Goal: Task Accomplishment & Management: Manage account settings

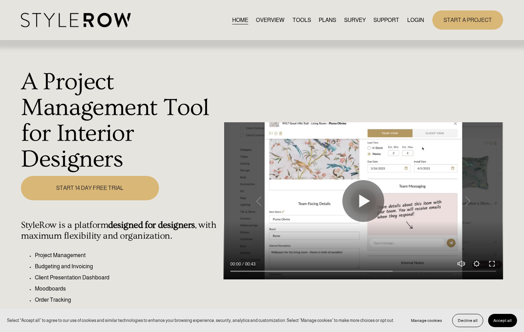
click at [408, 16] on link "LOGIN" at bounding box center [415, 19] width 17 height 9
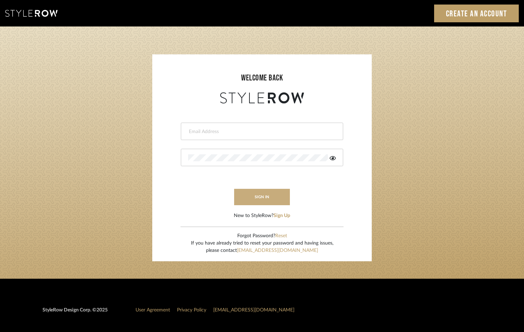
type input "[EMAIL_ADDRESS][DOMAIN_NAME]"
drag, startPoint x: 270, startPoint y: 196, endPoint x: 252, endPoint y: 196, distance: 18.1
click at [270, 196] on button "sign in" at bounding box center [262, 197] width 56 height 16
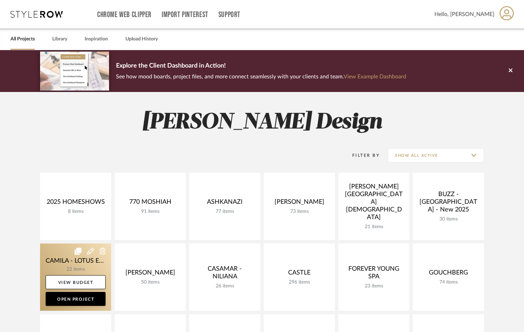
click at [87, 266] on link at bounding box center [75, 276] width 71 height 67
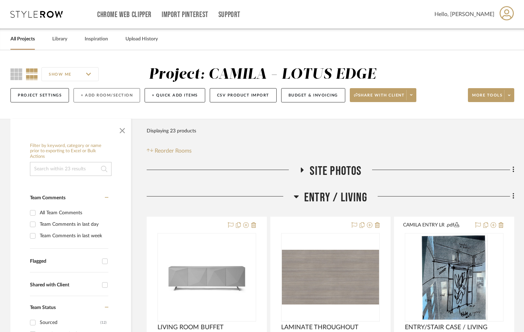
click at [99, 93] on button "+ Add Room/Section" at bounding box center [106, 95] width 67 height 14
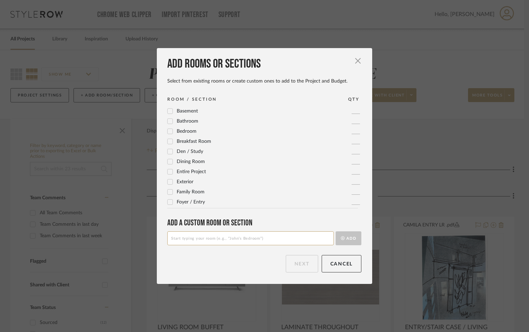
click at [183, 240] on input at bounding box center [250, 238] width 167 height 14
type input "GUEST BED (BACK)"
click at [354, 239] on button "Add" at bounding box center [348, 238] width 26 height 14
click at [312, 269] on button "Next" at bounding box center [302, 263] width 32 height 17
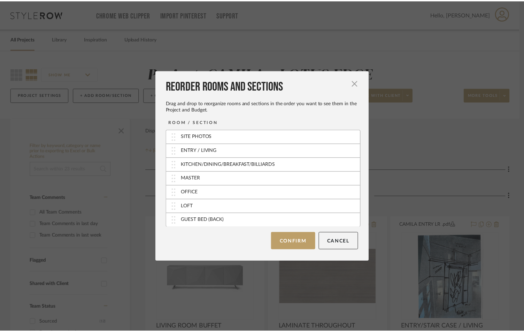
scroll to position [0, 0]
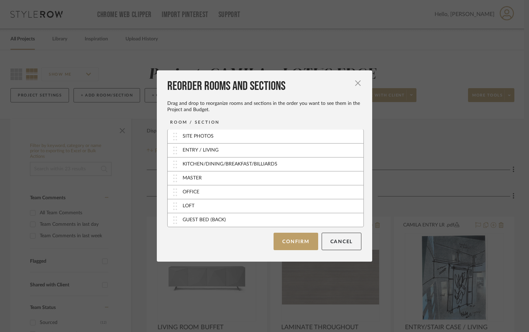
drag, startPoint x: 303, startPoint y: 238, endPoint x: 297, endPoint y: 239, distance: 6.4
click at [302, 238] on button "Confirm" at bounding box center [295, 241] width 44 height 17
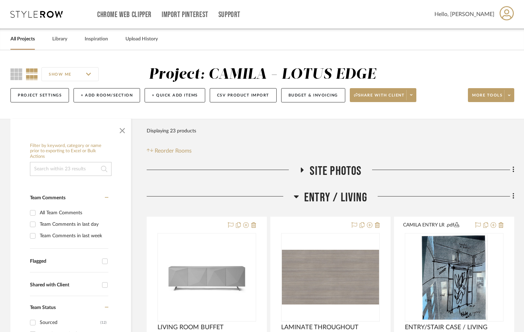
click at [296, 198] on icon at bounding box center [296, 196] width 5 height 3
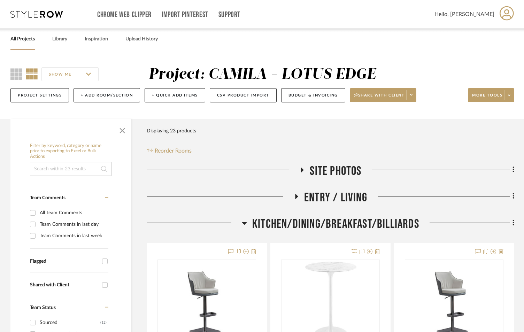
click at [246, 224] on icon at bounding box center [244, 223] width 5 height 8
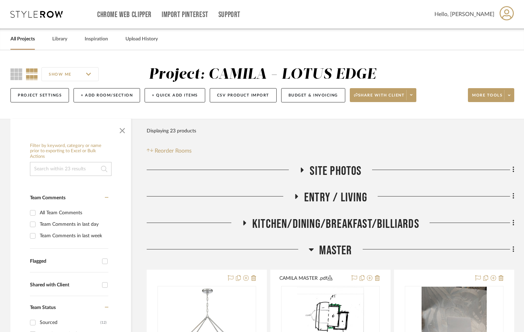
click at [311, 249] on icon at bounding box center [311, 249] width 5 height 3
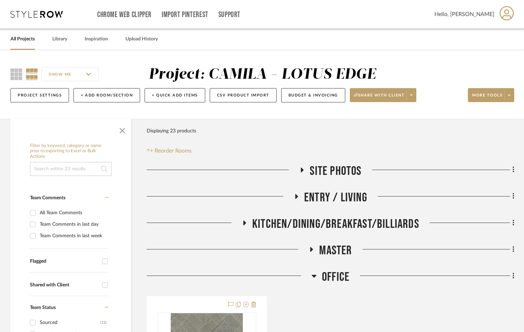
drag, startPoint x: 312, startPoint y: 272, endPoint x: 317, endPoint y: 276, distance: 5.4
click at [313, 273] on icon at bounding box center [313, 276] width 5 height 8
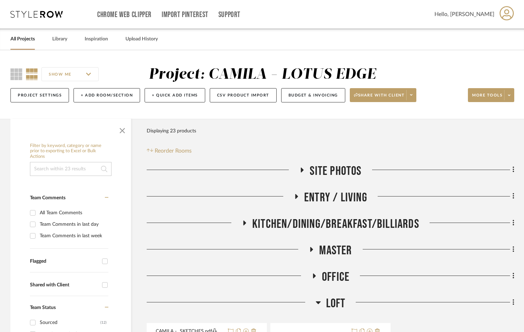
drag, startPoint x: 318, startPoint y: 301, endPoint x: 321, endPoint y: 303, distance: 3.6
click at [318, 302] on icon at bounding box center [318, 302] width 5 height 8
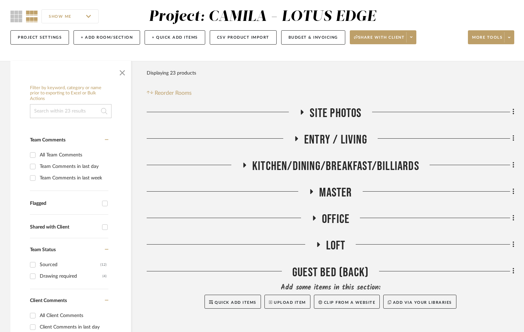
scroll to position [163, 0]
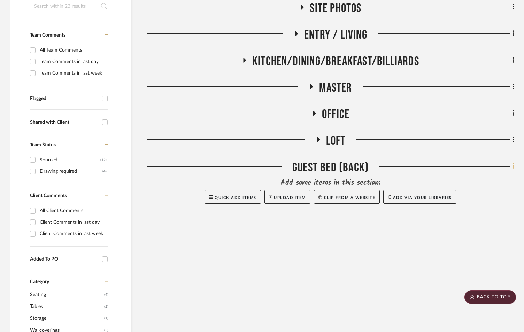
click at [512, 166] on fa-icon at bounding box center [512, 166] width 5 height 11
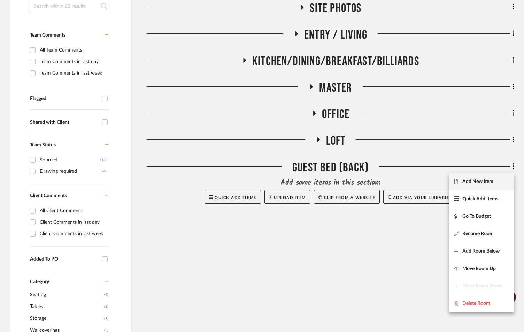
click at [493, 178] on span "Add New Item" at bounding box center [477, 181] width 31 height 6
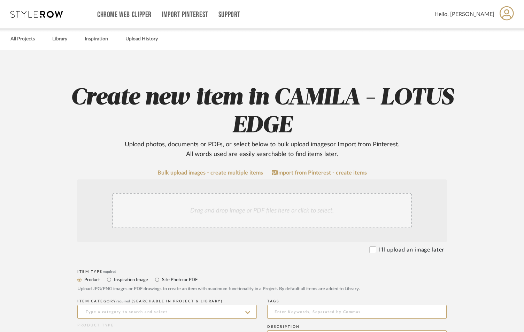
click at [183, 209] on div "Drag and drop image or PDF files here or click to select." at bounding box center [262, 210] width 300 height 35
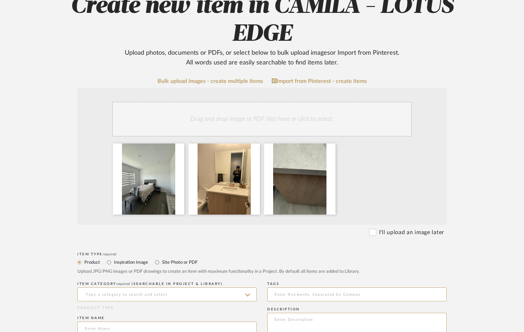
scroll to position [116, 0]
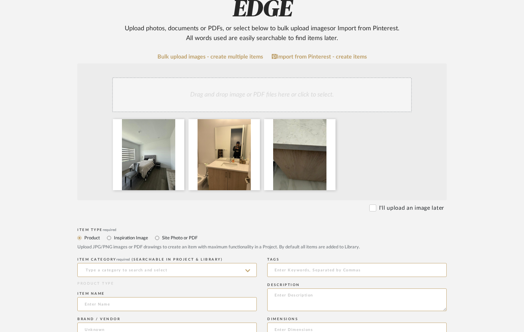
click at [161, 238] on label "Site Photo or PDF" at bounding box center [179, 238] width 36 height 8
click at [161, 238] on input "Site Photo or PDF" at bounding box center [157, 238] width 8 height 8
radio input "true"
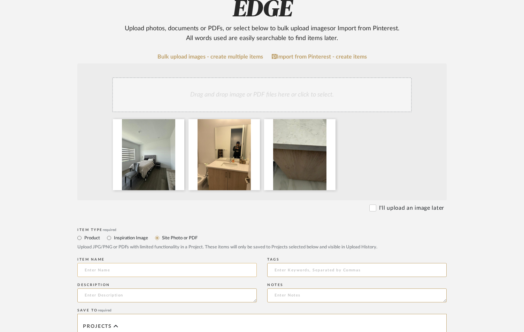
click at [152, 268] on input at bounding box center [166, 270] width 179 height 14
type input "GUEST BEDROOM AT THE BACK - SITE PHOTOS"
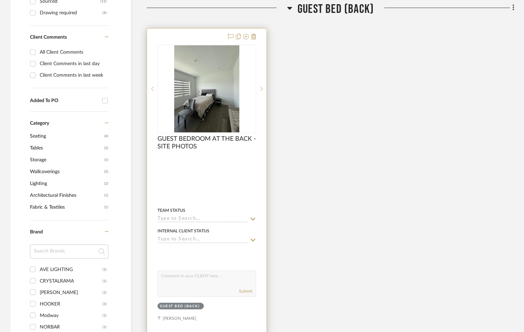
scroll to position [323, 0]
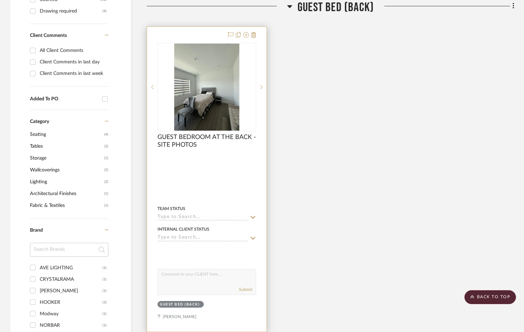
click at [179, 217] on input at bounding box center [202, 217] width 90 height 7
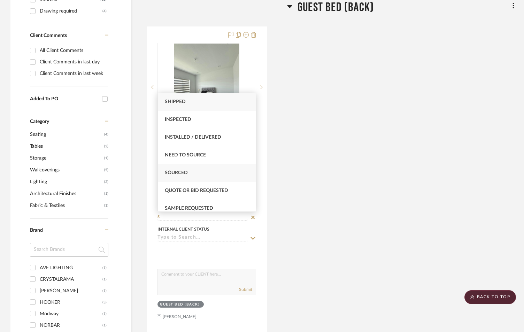
type input "S"
click at [179, 172] on span "Sourced" at bounding box center [176, 172] width 23 height 5
type input "[DATE]"
type input "Sourced"
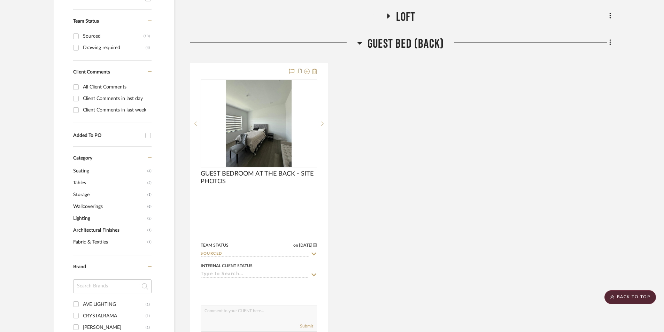
scroll to position [441, 0]
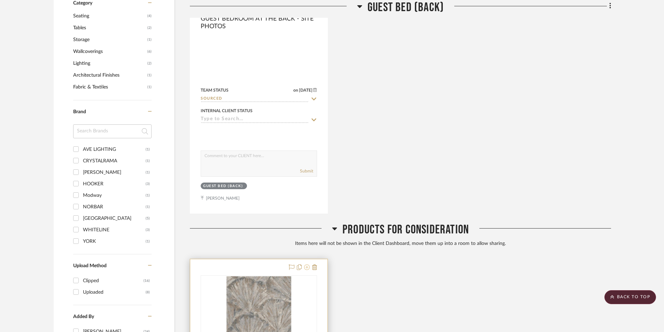
click at [306, 266] on icon at bounding box center [307, 267] width 6 height 6
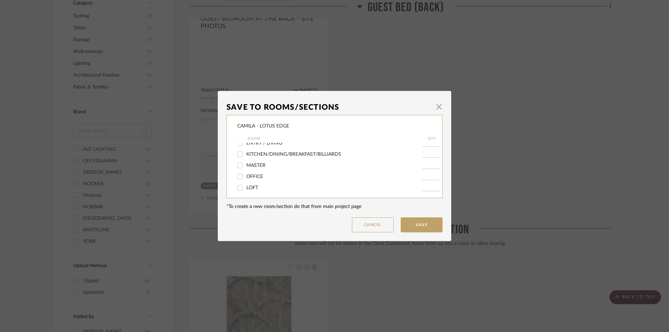
scroll to position [30, 0]
click at [253, 184] on span "GUEST BED (BACK)" at bounding box center [267, 185] width 43 height 5
click at [246, 184] on input "GUEST BED (BACK)" at bounding box center [239, 185] width 11 height 11
checkbox input "true"
type input "1"
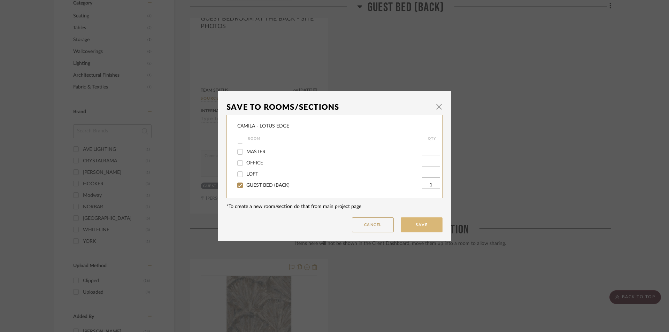
click at [417, 230] on button "Save" at bounding box center [422, 224] width 42 height 15
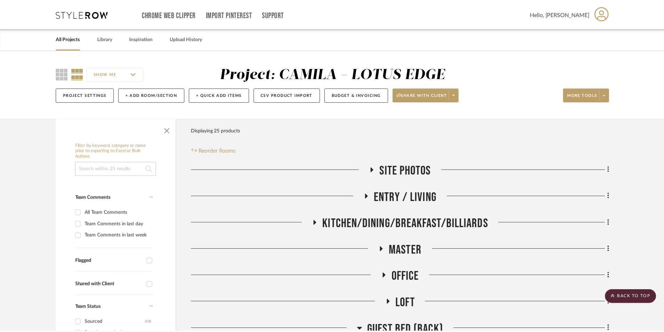
scroll to position [441, 0]
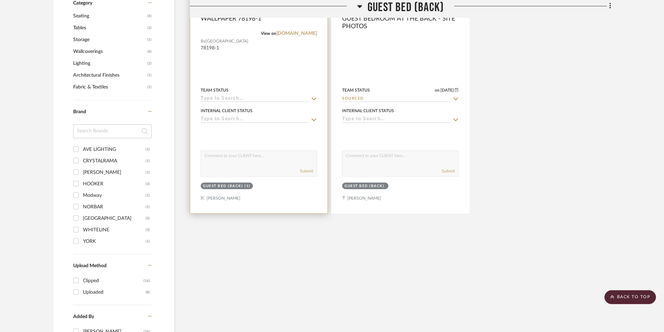
click at [243, 97] on input at bounding box center [255, 99] width 108 height 7
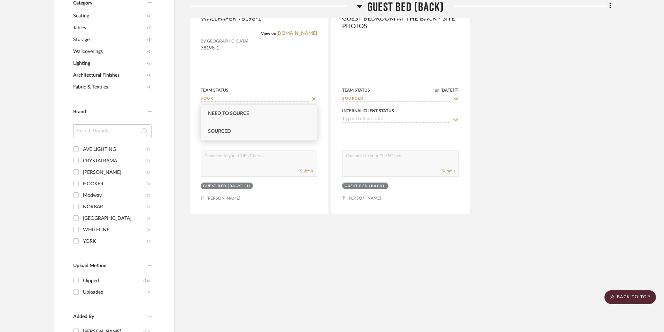
type input "SOUR"
click at [233, 131] on div "Sourced" at bounding box center [259, 132] width 116 height 18
type input "9/10/2025"
type input "Sourced"
drag, startPoint x: 631, startPoint y: 298, endPoint x: 612, endPoint y: 288, distance: 21.8
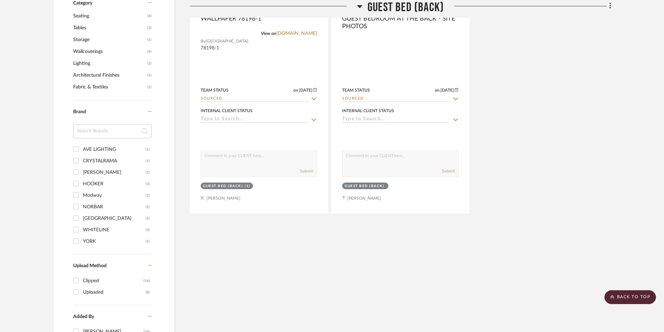
click at [528, 298] on scroll-to-top-button "BACK TO TOP" at bounding box center [630, 297] width 52 height 14
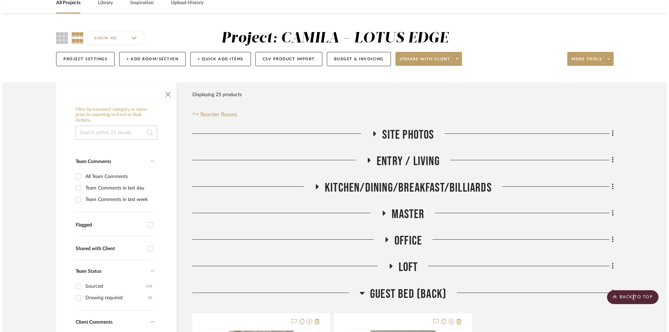
scroll to position [0, 0]
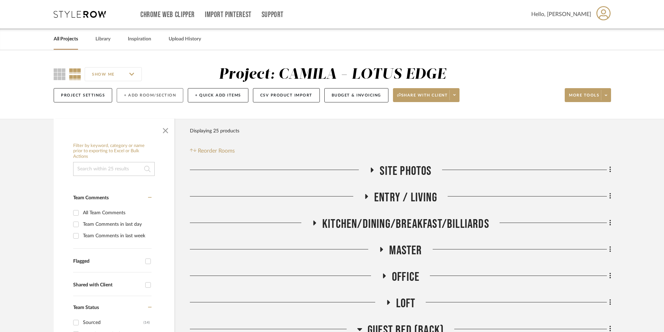
click at [140, 89] on button "+ Add Room/Section" at bounding box center [150, 95] width 67 height 14
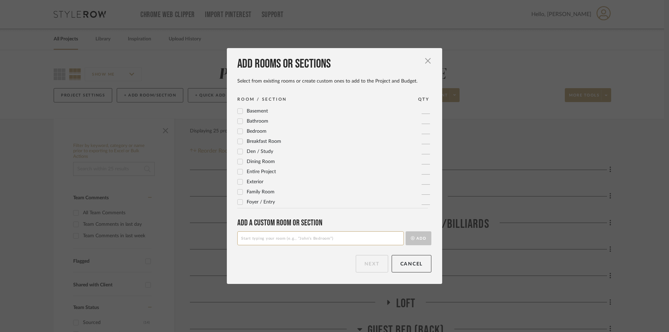
click at [295, 240] on input at bounding box center [320, 238] width 167 height 14
type input "BEDROOM #3 ([DEMOGRAPHIC_DATA])"
click at [416, 237] on button "Add" at bounding box center [418, 238] width 26 height 14
click at [372, 265] on button "Next" at bounding box center [372, 263] width 32 height 17
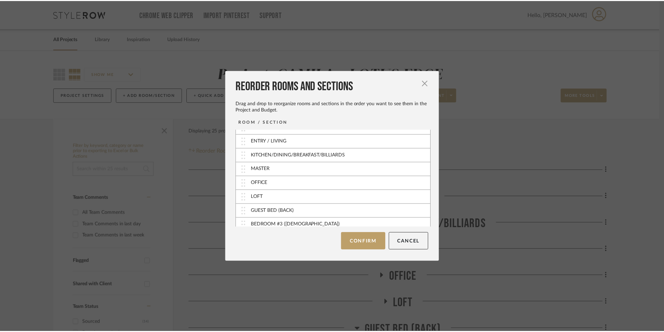
scroll to position [14, 0]
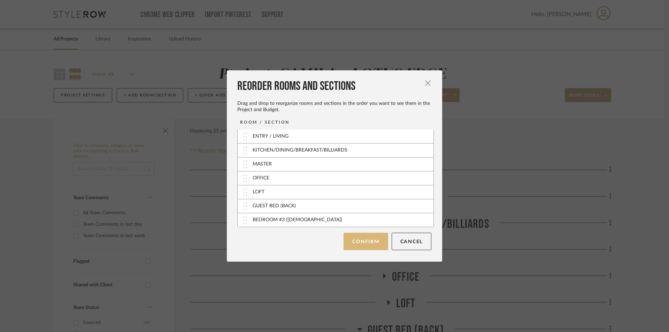
click at [374, 239] on button "Confirm" at bounding box center [365, 241] width 44 height 17
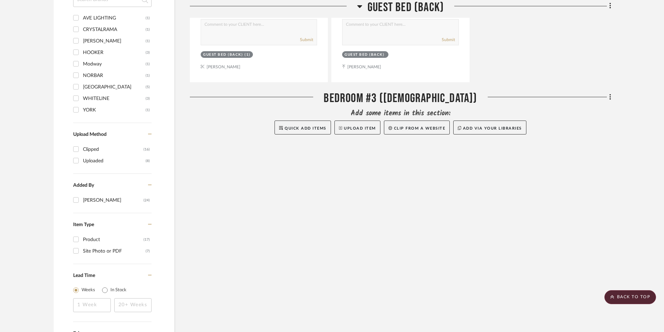
scroll to position [581, 0]
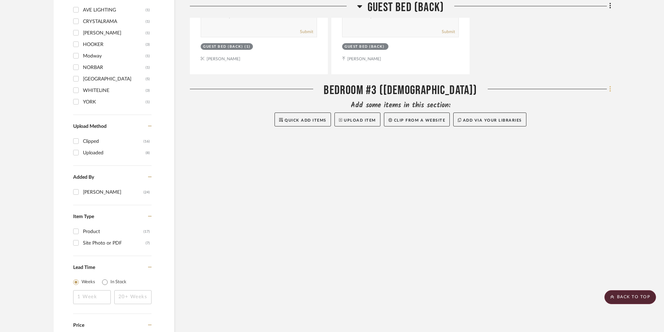
click at [528, 89] on icon at bounding box center [609, 89] width 1 height 6
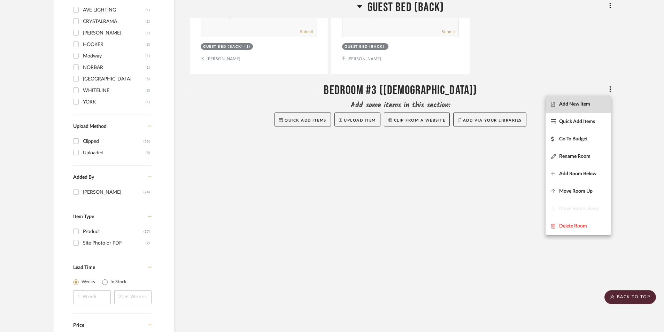
click at [528, 104] on span "Add New Item" at bounding box center [578, 104] width 54 height 6
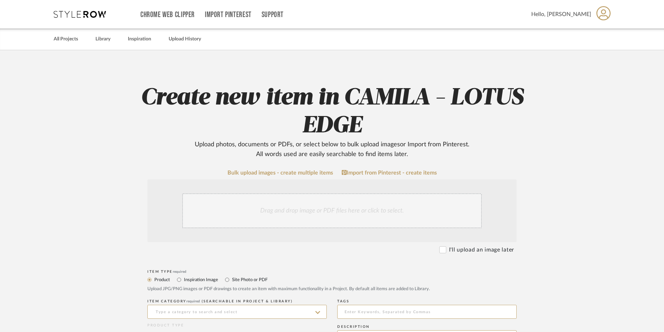
click at [312, 212] on div "Drag and drop image or PDF files here or click to select." at bounding box center [332, 210] width 300 height 35
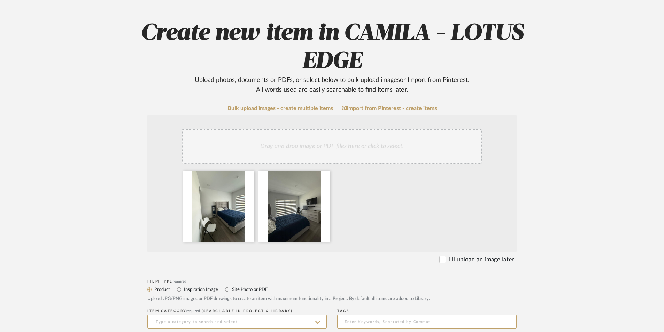
scroll to position [163, 0]
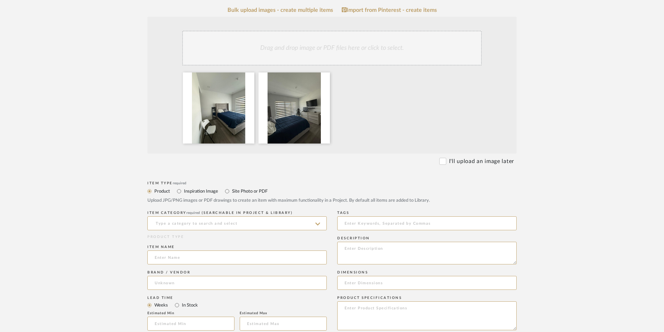
click at [243, 190] on label "Site Photo or PDF" at bounding box center [249, 191] width 36 height 8
click at [231, 190] on input "Site Photo or PDF" at bounding box center [227, 191] width 8 height 8
radio input "true"
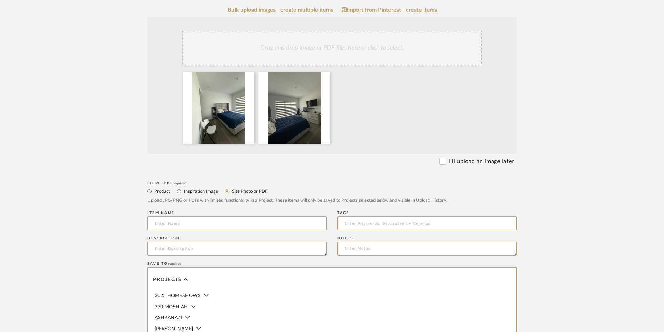
click at [226, 212] on div "Item name" at bounding box center [236, 213] width 179 height 4
click at [226, 223] on input at bounding box center [236, 223] width 179 height 14
type input "BEDROOM #3 - SITE PHOTOS"
click at [209, 250] on textarea at bounding box center [236, 249] width 179 height 14
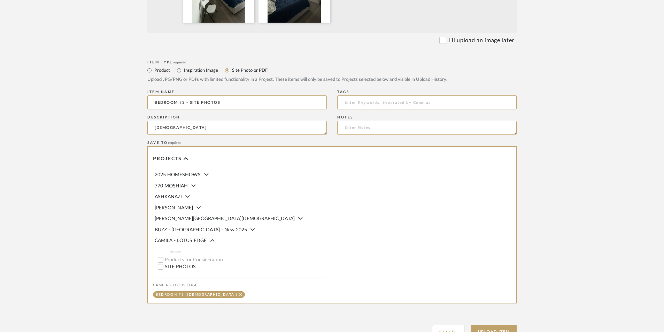
scroll to position [302, 0]
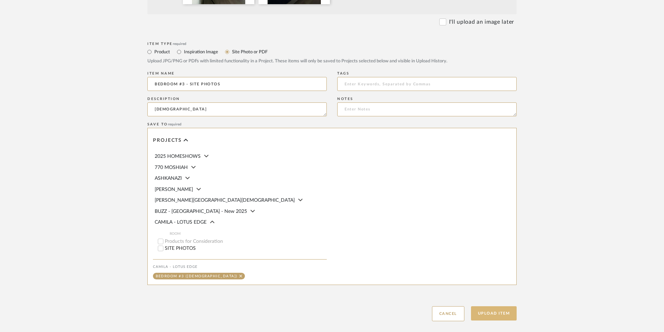
type textarea "[DEMOGRAPHIC_DATA]"
click at [490, 315] on button "Upload Item" at bounding box center [494, 313] width 46 height 14
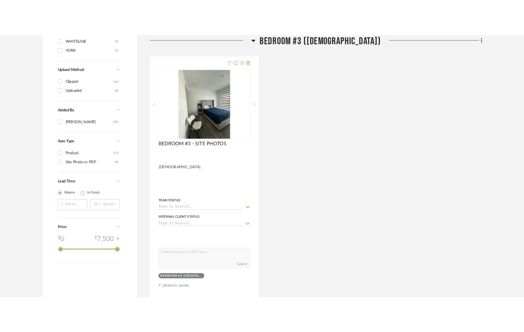
scroll to position [664, 0]
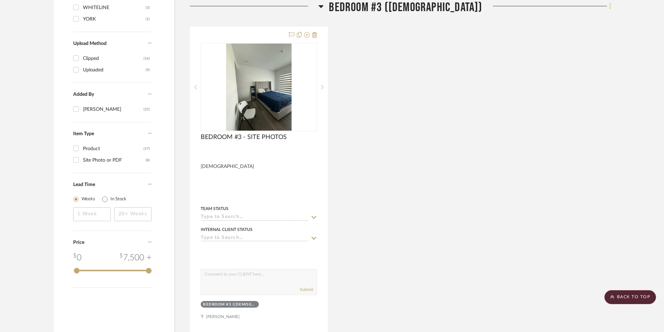
click at [528, 7] on fa-icon at bounding box center [609, 6] width 5 height 11
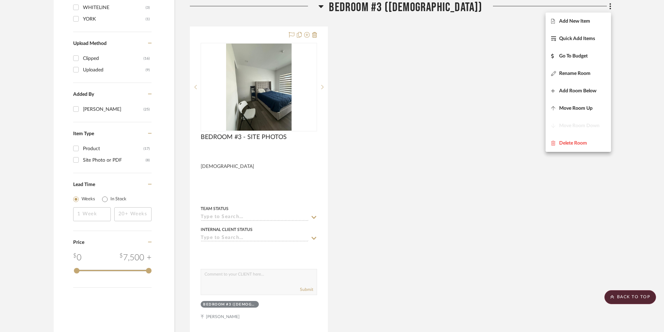
drag, startPoint x: 422, startPoint y: 85, endPoint x: 428, endPoint y: 79, distance: 8.4
click at [422, 83] on div at bounding box center [332, 166] width 664 height 332
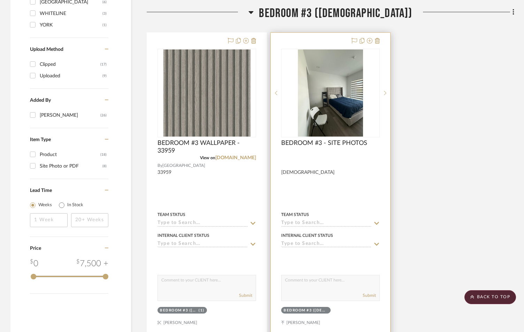
scroll to position [673, 0]
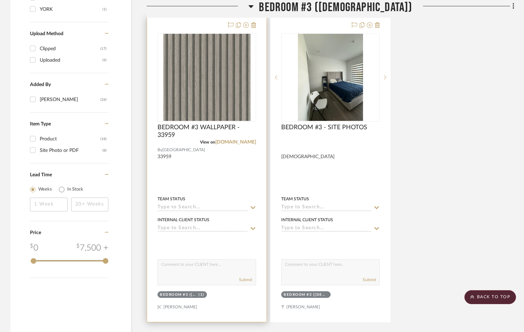
click at [183, 206] on input at bounding box center [202, 207] width 90 height 7
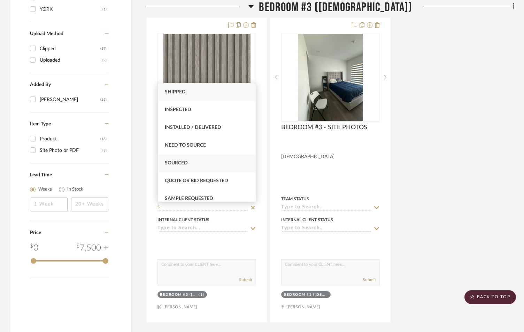
type input "S"
drag, startPoint x: 192, startPoint y: 163, endPoint x: 372, endPoint y: 266, distance: 207.4
click at [192, 163] on div "Sourced" at bounding box center [207, 163] width 98 height 18
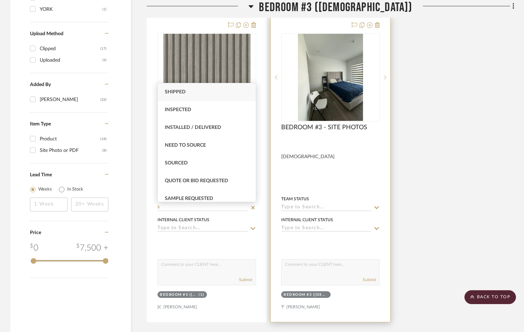
type input "[DATE]"
type input "Sourced"
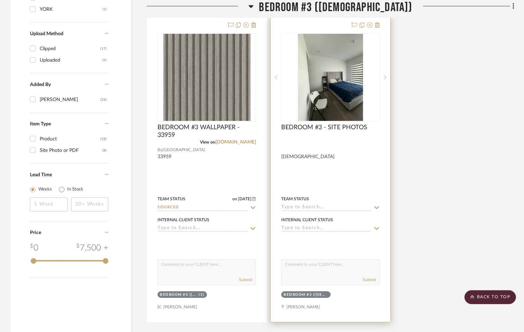
click at [304, 207] on input at bounding box center [326, 207] width 90 height 7
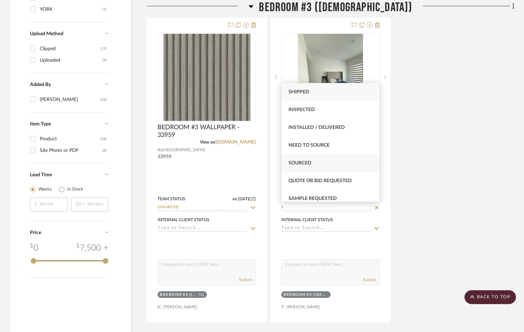
type input "S"
click at [309, 158] on div "Sourced" at bounding box center [330, 163] width 98 height 18
type input "[DATE]"
type input "Sourced"
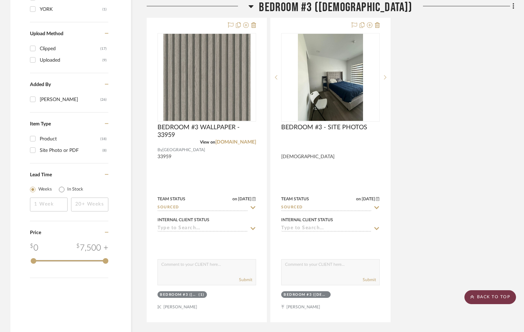
click at [483, 295] on scroll-to-top-button "BACK TO TOP" at bounding box center [490, 297] width 52 height 14
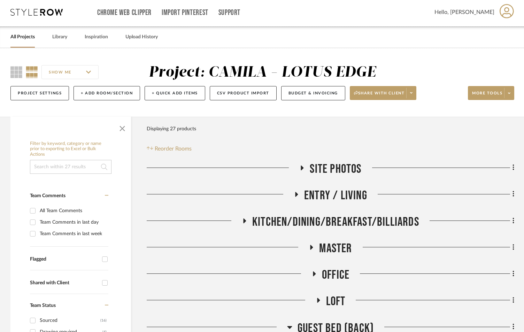
scroll to position [0, 0]
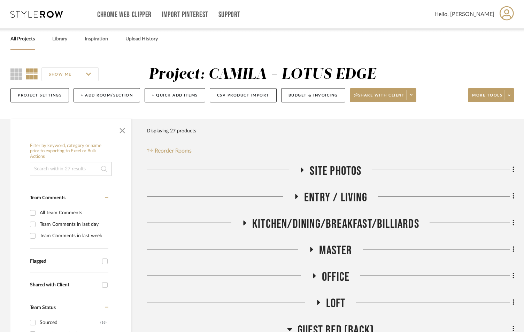
click at [20, 42] on link "All Projects" at bounding box center [22, 38] width 24 height 9
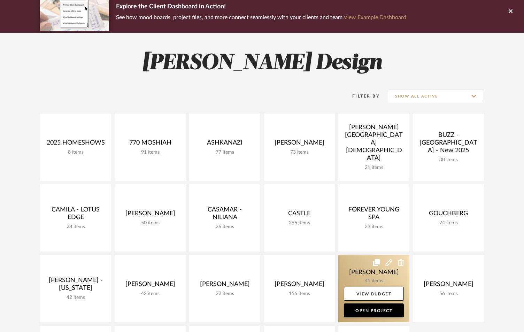
scroll to position [70, 0]
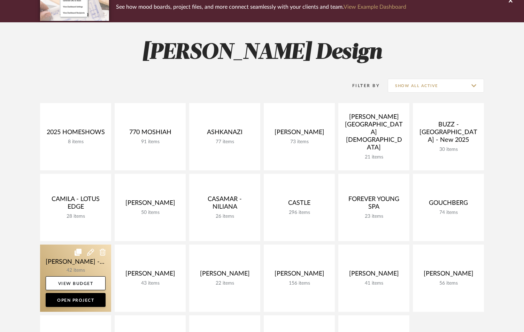
click at [72, 263] on link at bounding box center [75, 278] width 71 height 67
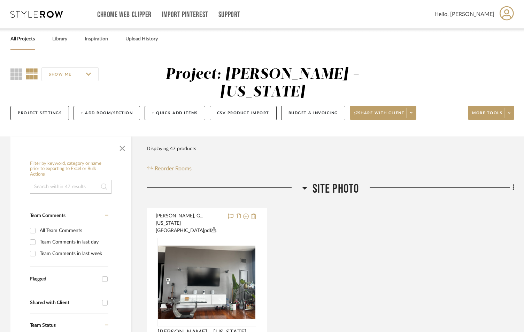
click at [305, 187] on icon at bounding box center [304, 188] width 5 height 8
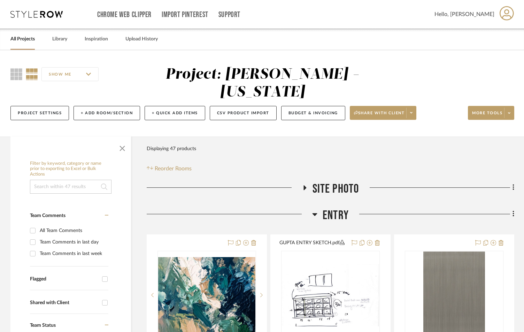
click at [318, 214] on h3 "ENTRY" at bounding box center [330, 215] width 37 height 15
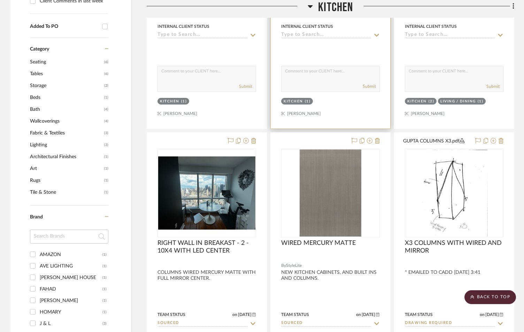
scroll to position [464, 0]
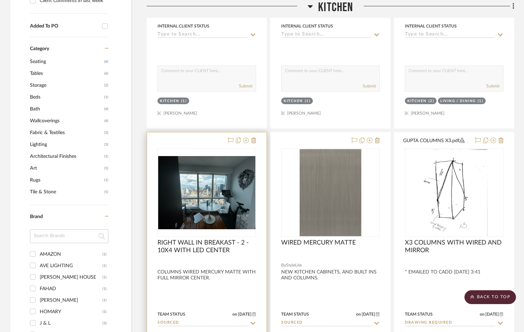
click at [222, 282] on div at bounding box center [206, 284] width 119 height 305
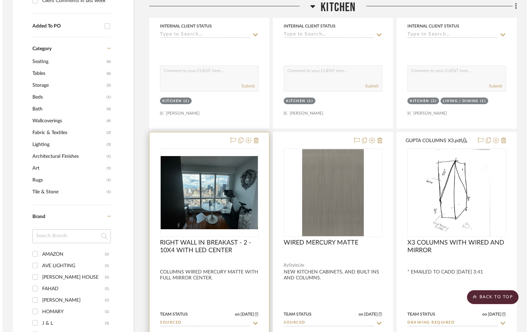
scroll to position [0, 0]
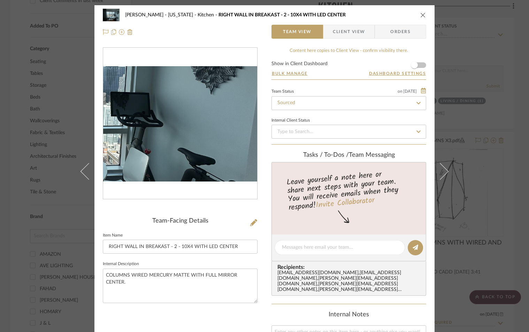
click at [225, 130] on img "0" at bounding box center [180, 123] width 154 height 115
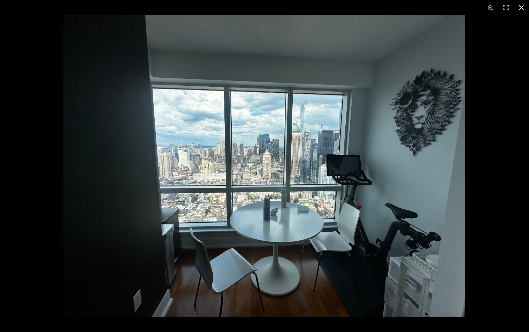
click at [523, 7] on button at bounding box center [520, 7] width 15 height 15
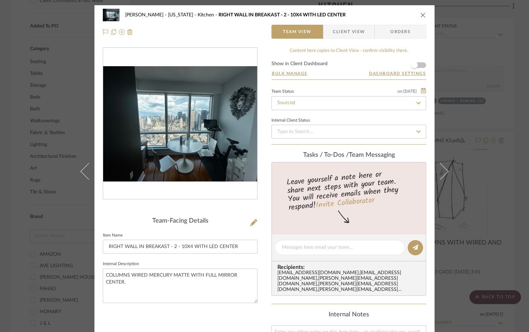
click at [421, 14] on icon "close" at bounding box center [423, 15] width 6 height 6
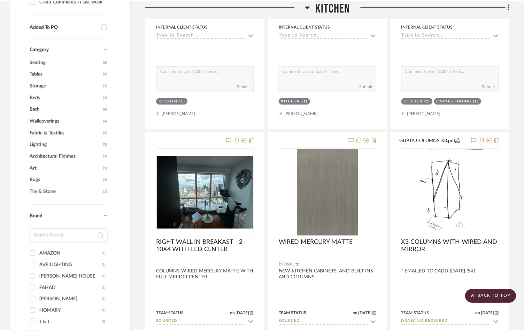
scroll to position [464, 0]
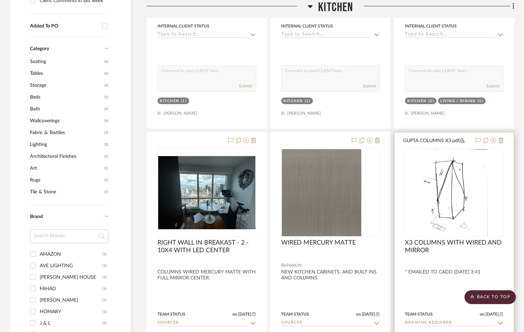
click at [489, 289] on div at bounding box center [453, 284] width 119 height 305
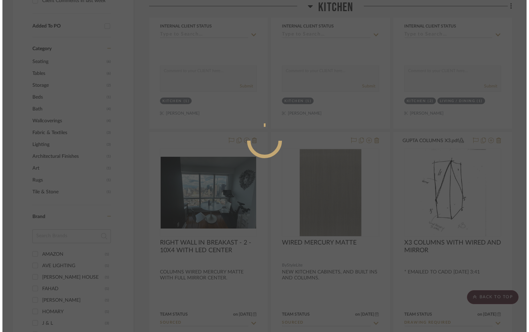
scroll to position [0, 0]
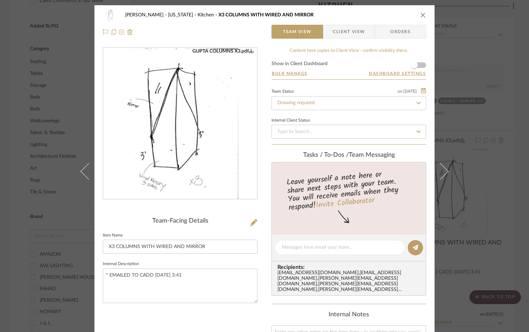
drag, startPoint x: 418, startPoint y: 11, endPoint x: 421, endPoint y: 17, distance: 6.5
click at [419, 11] on div "[PERSON_NAME] - [US_STATE] Kitchen X3 COLUMNS WITH WIRED AND MIRROR" at bounding box center [264, 15] width 323 height 14
click at [420, 15] on icon "close" at bounding box center [423, 15] width 6 height 6
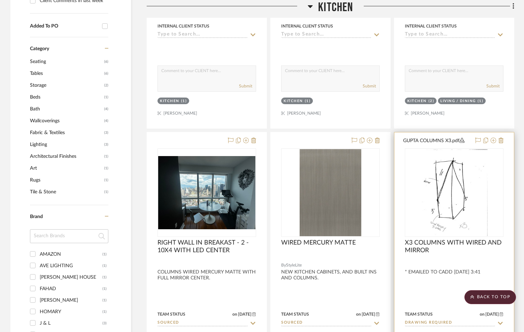
drag, startPoint x: 487, startPoint y: 296, endPoint x: 439, endPoint y: 280, distance: 51.0
click at [487, 296] on scroll-to-top-button "BACK TO TOP" at bounding box center [490, 297] width 52 height 14
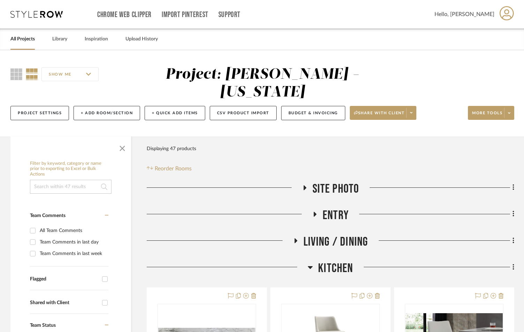
click at [20, 40] on link "All Projects" at bounding box center [22, 38] width 24 height 9
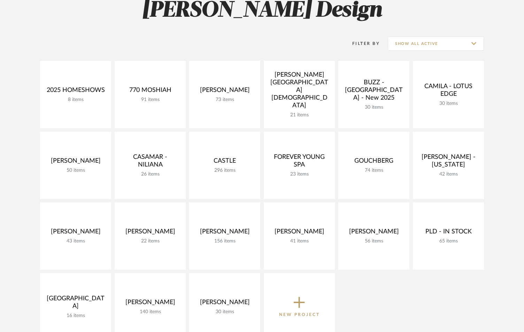
scroll to position [116, 0]
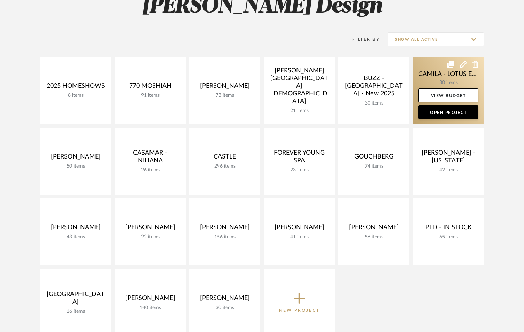
click at [445, 73] on link at bounding box center [448, 90] width 71 height 67
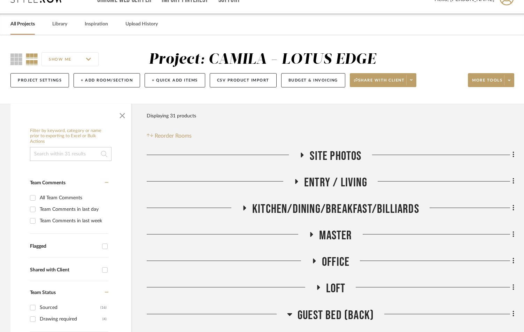
scroll to position [23, 0]
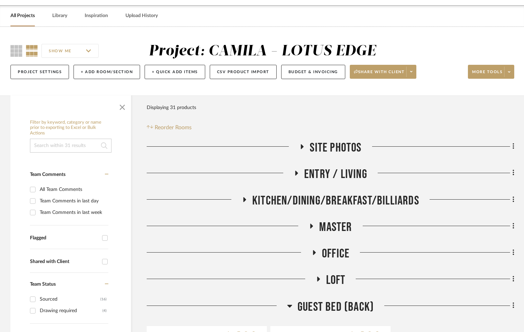
click at [311, 223] on h3 "MASTER" at bounding box center [330, 227] width 43 height 15
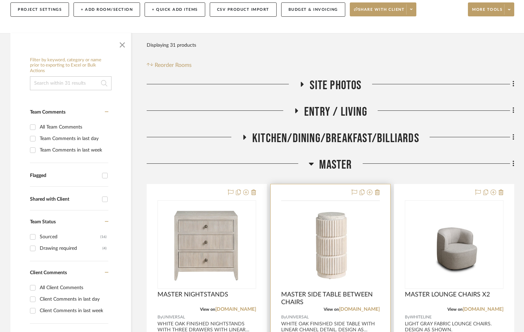
scroll to position [186, 0]
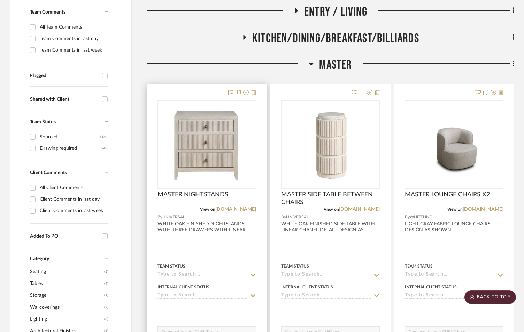
click at [202, 272] on input at bounding box center [202, 275] width 90 height 7
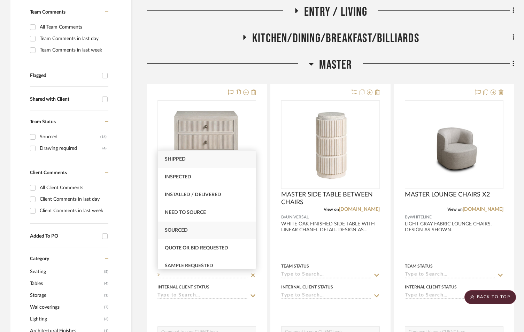
type input "S"
drag, startPoint x: 188, startPoint y: 232, endPoint x: 280, endPoint y: 277, distance: 102.7
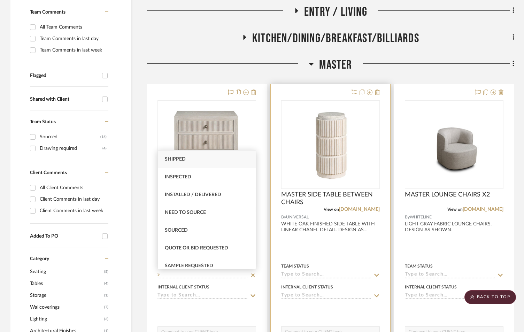
click at [188, 232] on div "Sourced" at bounding box center [207, 231] width 98 height 18
type input "[DATE]"
type input "Sourced"
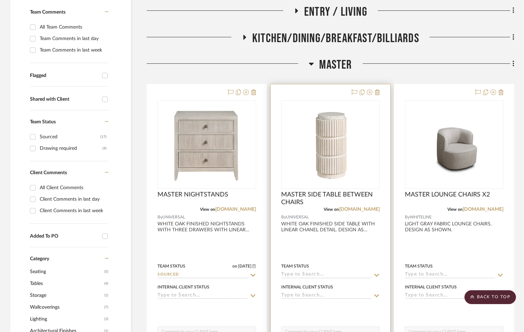
click at [292, 273] on input at bounding box center [326, 275] width 90 height 7
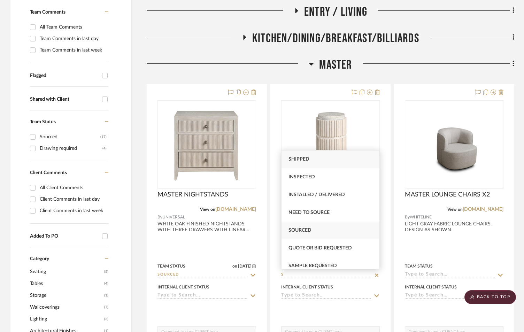
type input "S"
click at [303, 229] on span "Sourced" at bounding box center [299, 230] width 23 height 5
type input "[DATE]"
type input "Sourced"
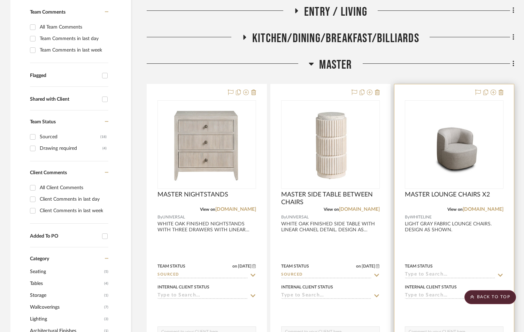
click at [419, 274] on input at bounding box center [450, 275] width 90 height 7
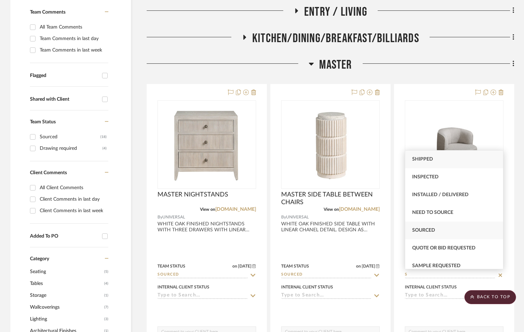
type input "S"
click at [440, 227] on div "Sourced" at bounding box center [454, 231] width 98 height 18
type input "[DATE]"
type input "Sourced"
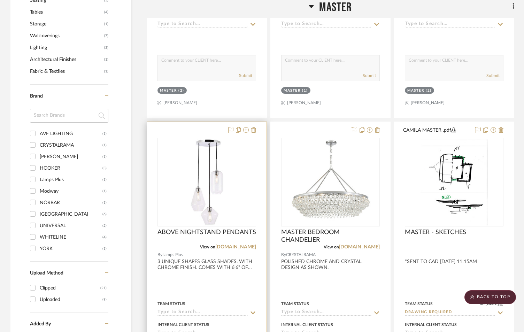
scroll to position [464, 0]
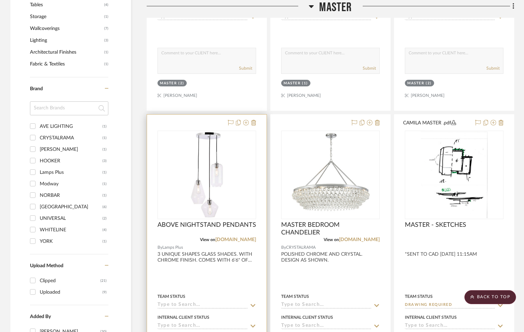
click at [184, 303] on input at bounding box center [202, 305] width 90 height 7
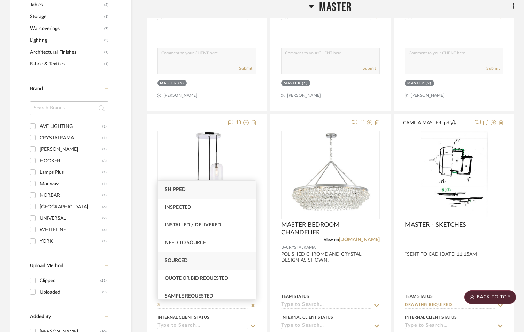
type input "S"
click at [183, 258] on div "Sourced" at bounding box center [207, 261] width 98 height 18
type input "[DATE]"
type input "Sourced"
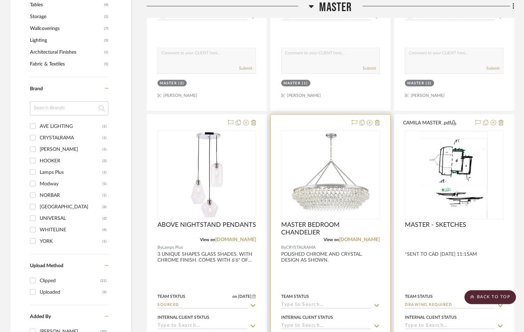
click at [293, 303] on input at bounding box center [326, 305] width 90 height 7
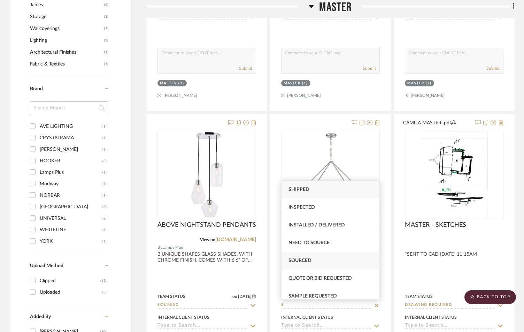
type input "S"
click at [307, 256] on div "Sourced" at bounding box center [330, 261] width 98 height 18
type input "[DATE]"
type input "Sourced"
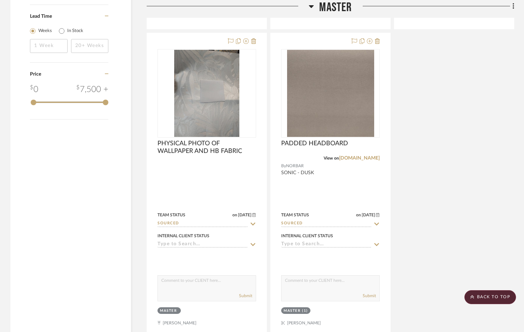
scroll to position [999, 0]
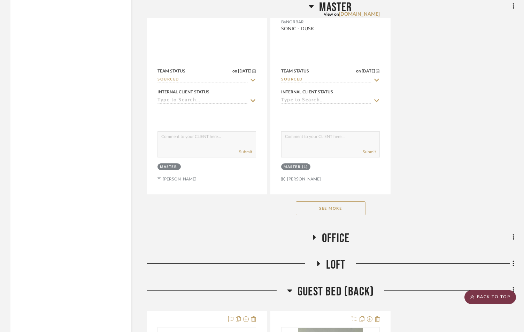
click at [484, 300] on scroll-to-top-button "BACK TO TOP" at bounding box center [490, 297] width 52 height 14
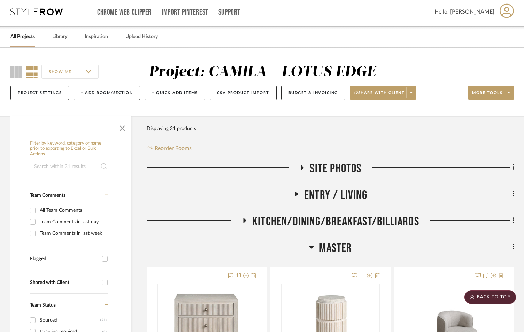
scroll to position [0, 0]
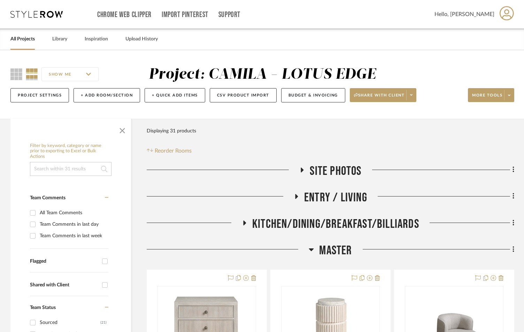
click at [11, 40] on link "All Projects" at bounding box center [22, 38] width 24 height 9
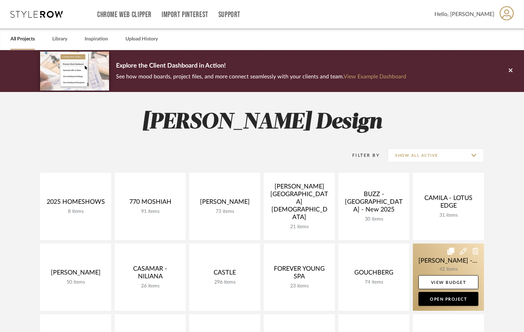
click at [438, 265] on link at bounding box center [448, 276] width 71 height 67
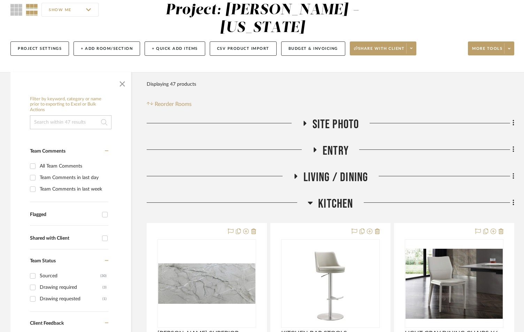
scroll to position [70, 0]
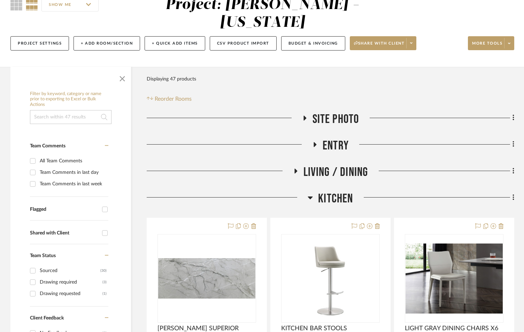
click at [292, 171] on icon at bounding box center [295, 170] width 8 height 5
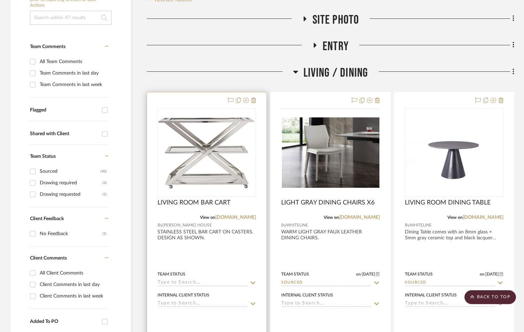
scroll to position [186, 0]
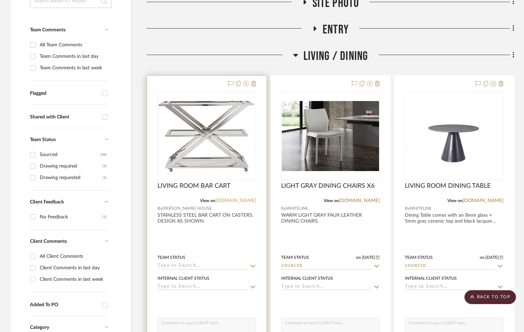
click at [238, 201] on link "[DOMAIN_NAME]" at bounding box center [235, 200] width 41 height 5
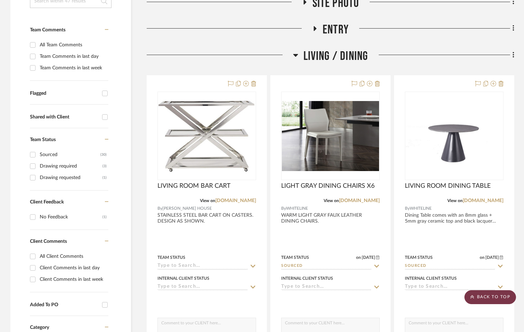
click at [494, 296] on scroll-to-top-button "BACK TO TOP" at bounding box center [490, 297] width 52 height 14
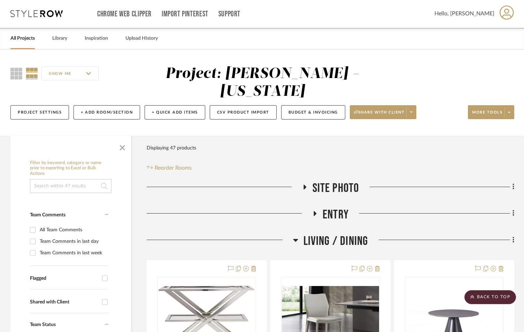
scroll to position [0, 0]
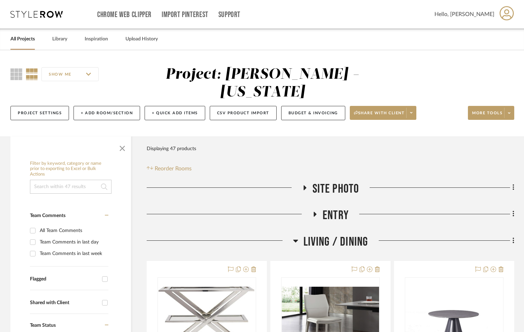
click at [24, 38] on link "All Projects" at bounding box center [22, 38] width 24 height 9
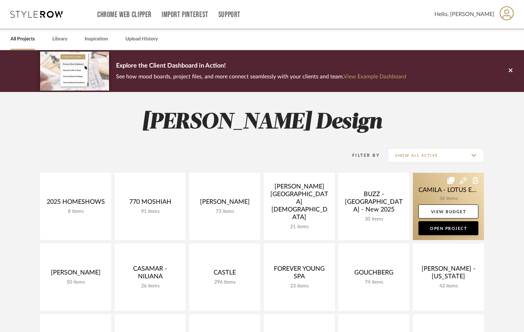
click at [442, 191] on link at bounding box center [448, 206] width 71 height 67
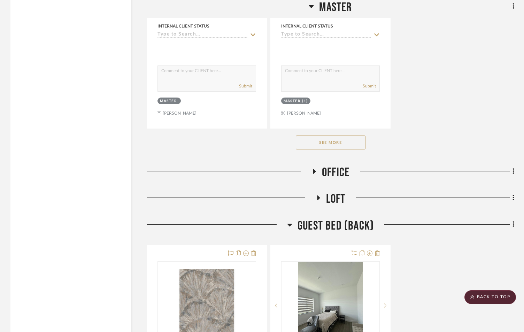
scroll to position [1068, 0]
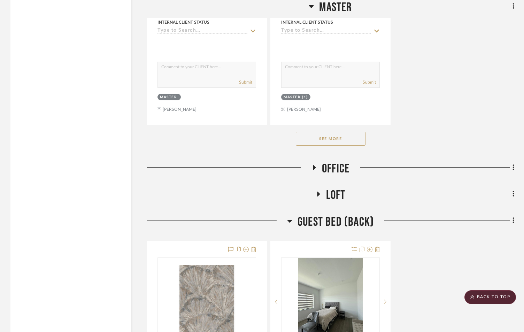
click at [312, 168] on icon at bounding box center [314, 167] width 8 height 5
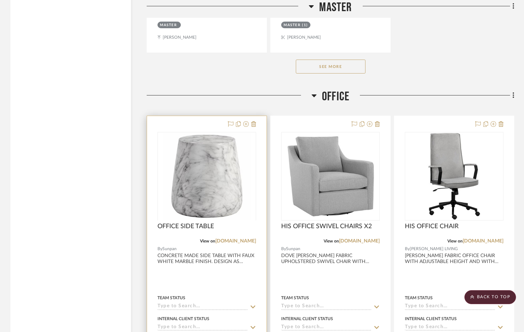
scroll to position [1231, 0]
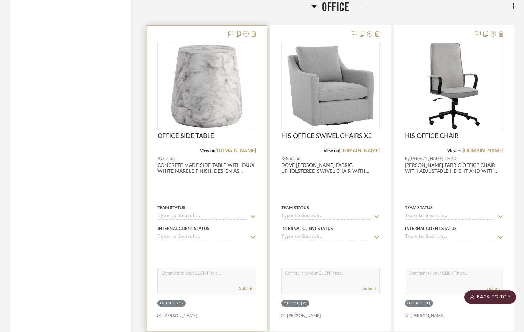
click at [176, 214] on input at bounding box center [202, 216] width 90 height 7
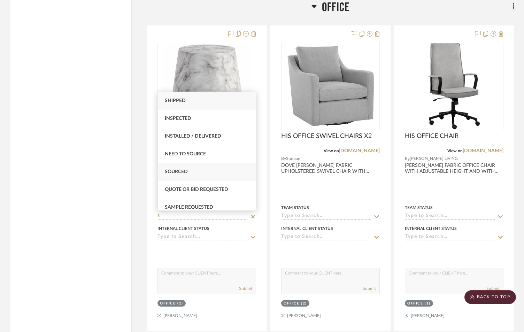
type input "S"
click at [174, 173] on span "Sourced" at bounding box center [176, 171] width 23 height 5
type input "[DATE]"
type input "Sourced"
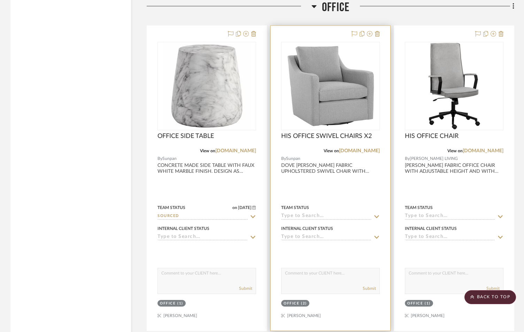
click at [305, 216] on input at bounding box center [326, 216] width 90 height 7
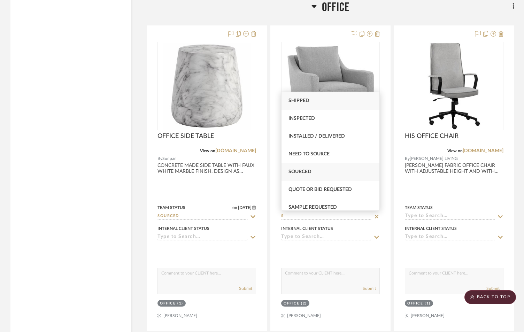
type input "S"
drag, startPoint x: 305, startPoint y: 171, endPoint x: 395, endPoint y: 200, distance: 93.7
click at [306, 171] on span "Sourced" at bounding box center [299, 171] width 23 height 5
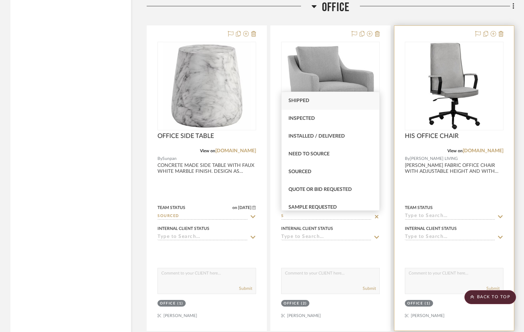
type input "[DATE]"
type input "Sourced"
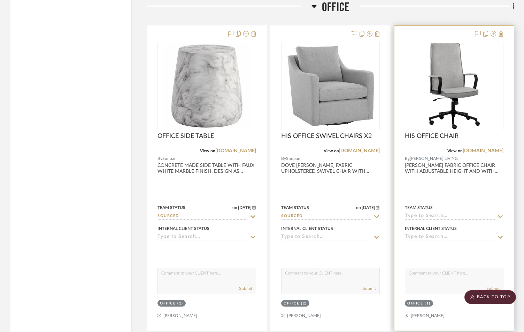
click at [436, 216] on input at bounding box center [450, 216] width 90 height 7
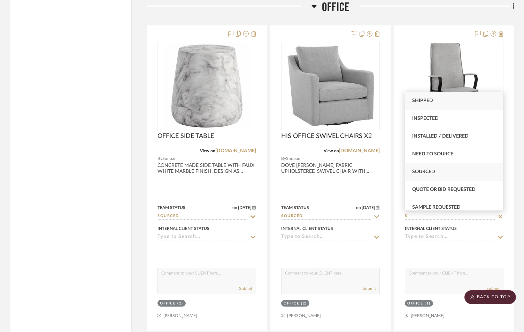
type input "S"
click at [426, 172] on span "Sourced" at bounding box center [423, 171] width 23 height 5
type input "[DATE]"
type input "Sourced"
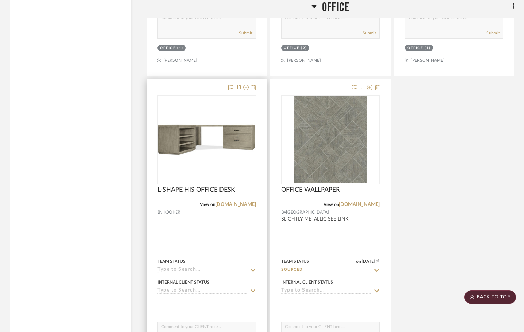
scroll to position [1486, 0]
click at [182, 266] on div "Team Status" at bounding box center [206, 264] width 99 height 17
click at [180, 271] on input at bounding box center [202, 269] width 90 height 7
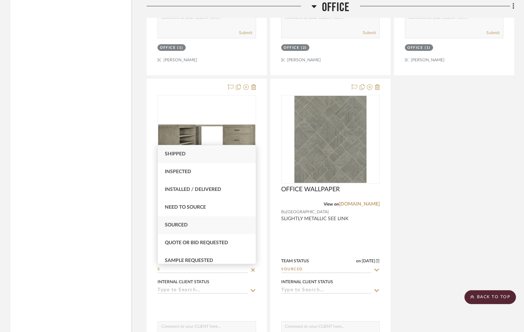
type input "S"
click at [178, 225] on span "Sourced" at bounding box center [176, 225] width 23 height 5
type input "[DATE]"
type input "Sourced"
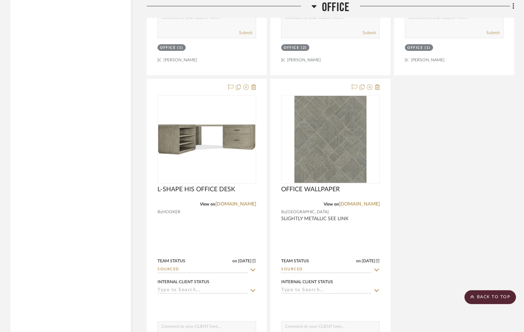
click at [468, 224] on div "OFFICE SIDE TABLE View on [DOMAIN_NAME] By Sunpan CONCRETE MADE SIDE TABLE WITH…" at bounding box center [330, 77] width 367 height 614
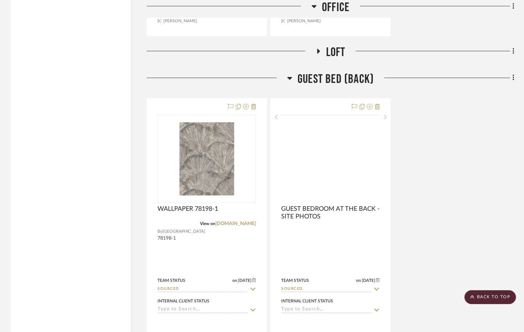
scroll to position [1835, 0]
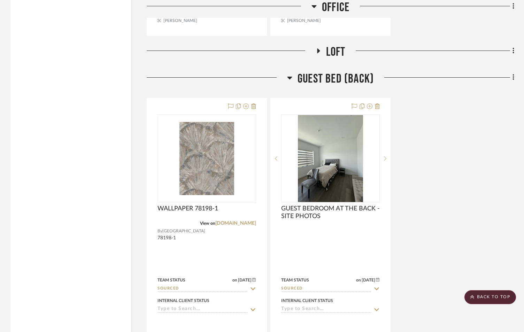
click at [319, 52] on icon at bounding box center [318, 50] width 8 height 5
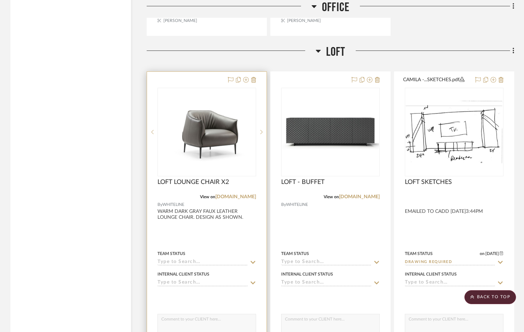
click at [180, 258] on div "Team Status" at bounding box center [206, 257] width 99 height 17
click at [181, 262] on input at bounding box center [202, 262] width 90 height 7
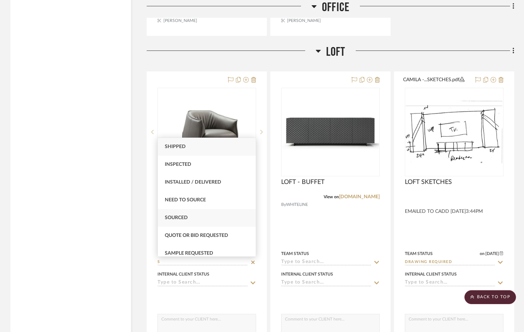
type input "S"
click at [187, 217] on span "Sourced" at bounding box center [176, 217] width 23 height 5
type input "[DATE]"
type input "Sourced"
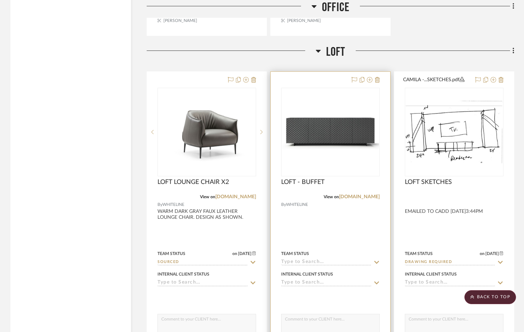
click at [294, 261] on input at bounding box center [326, 262] width 90 height 7
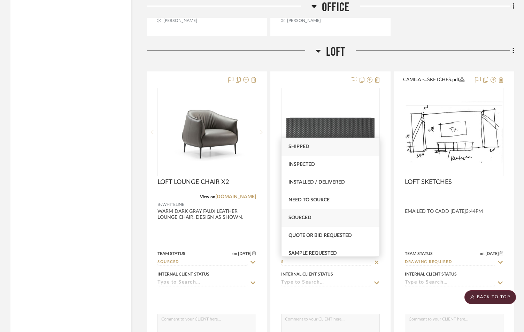
type input "S"
click at [302, 218] on span "Sourced" at bounding box center [299, 217] width 23 height 5
type input "[DATE]"
type input "Sourced"
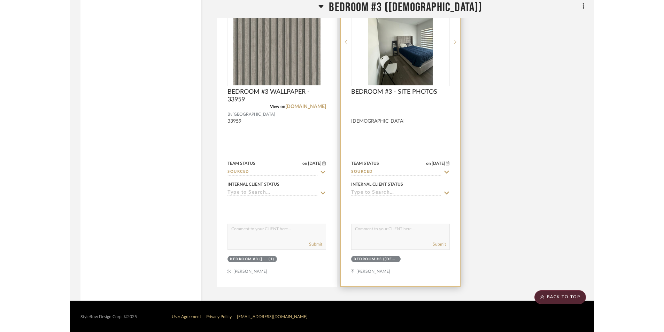
scroll to position [2916, 0]
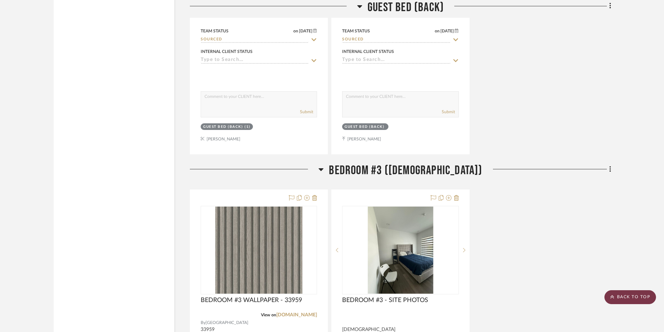
click at [528, 299] on scroll-to-top-button "BACK TO TOP" at bounding box center [630, 297] width 52 height 14
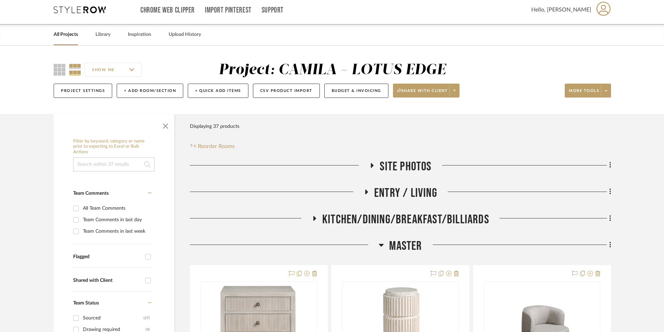
scroll to position [0, 0]
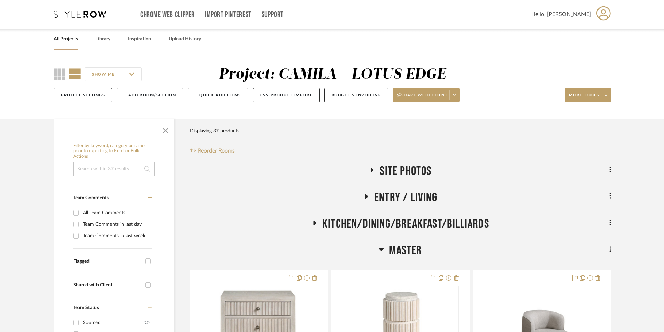
click at [370, 168] on icon at bounding box center [372, 169] width 8 height 5
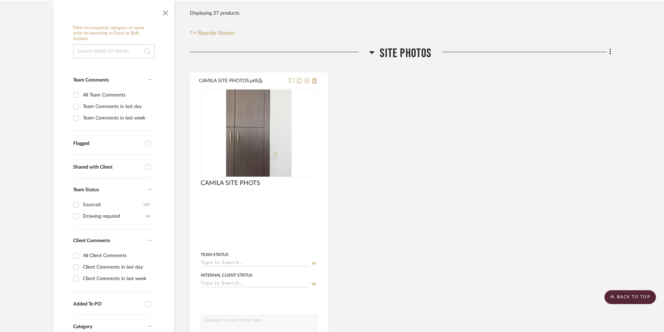
scroll to position [116, 0]
